Goal: Task Accomplishment & Management: Manage account settings

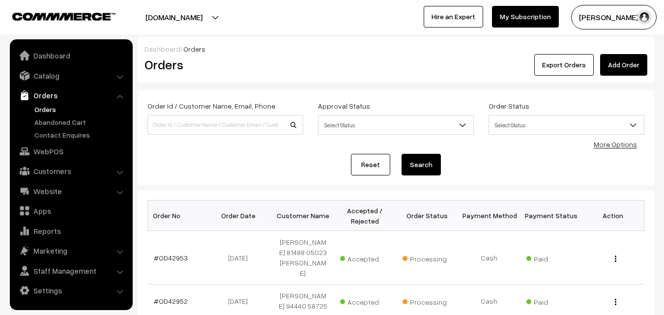
click at [43, 107] on link "Orders" at bounding box center [80, 109] width 97 height 10
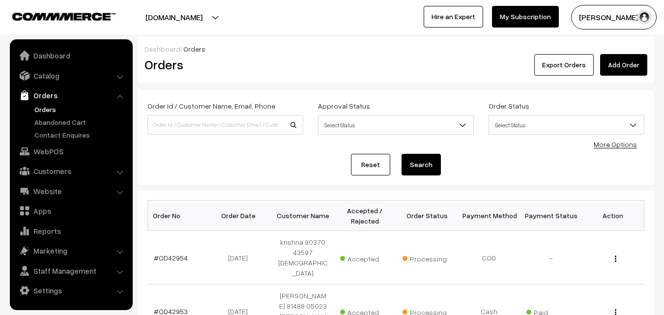
click at [170, 253] on link "#OD42954" at bounding box center [171, 257] width 34 height 8
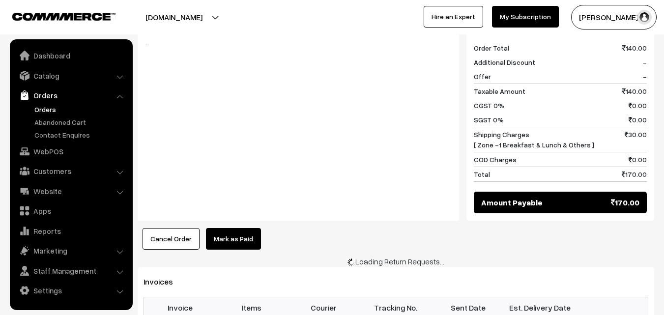
scroll to position [491, 0]
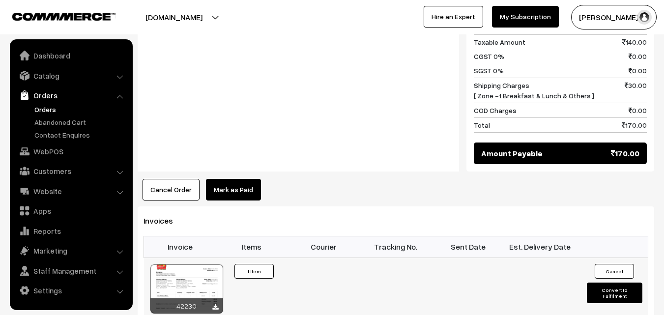
click at [187, 264] on div at bounding box center [186, 288] width 73 height 49
